Goal: Transaction & Acquisition: Book appointment/travel/reservation

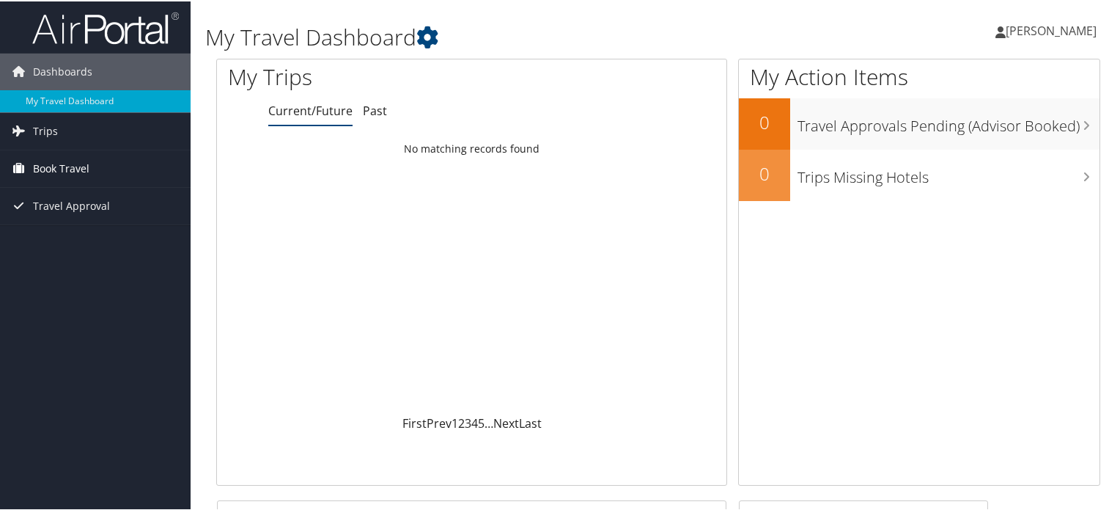
click at [40, 166] on span "Book Travel" at bounding box center [61, 167] width 56 height 37
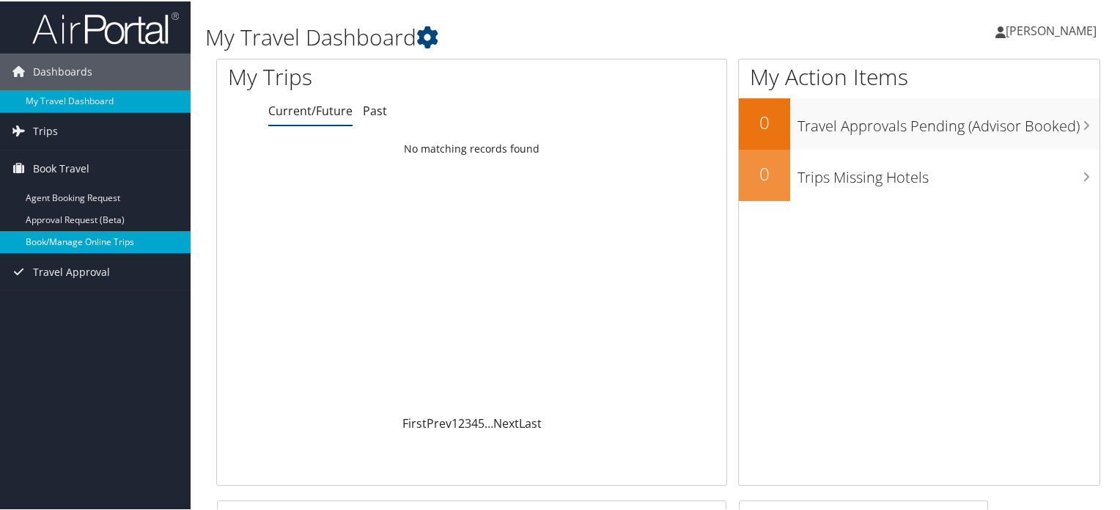
click at [60, 241] on link "Book/Manage Online Trips" at bounding box center [95, 241] width 191 height 22
